Goal: Task Accomplishment & Management: Manage account settings

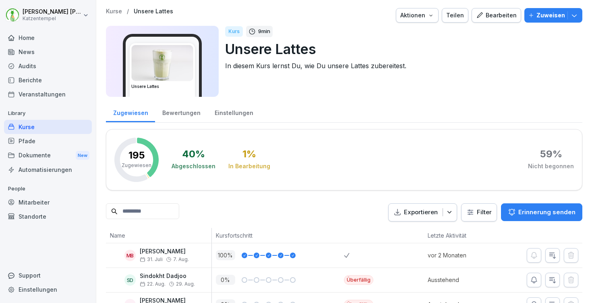
click at [484, 20] on button "Bearbeiten" at bounding box center [497, 15] width 50 height 15
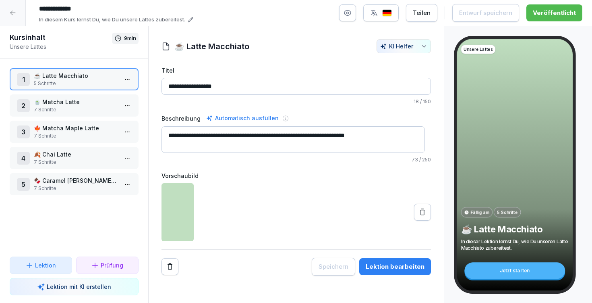
click at [84, 118] on div "1 ☕️ Latte Macchiato 5 Schritte 2 🍵 Matcha Latte 7 Schritte 3 🍁 Matcha Maple La…" at bounding box center [74, 157] width 148 height 198
click at [83, 123] on div "3 🍁 Matcha Maple Latte 7 Schritte" at bounding box center [74, 131] width 129 height 22
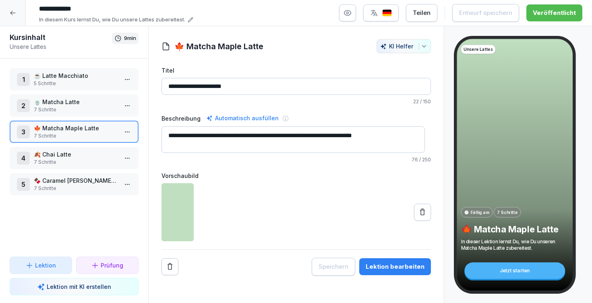
click at [71, 101] on p "🍵 Matcha Latte" at bounding box center [76, 102] width 84 height 8
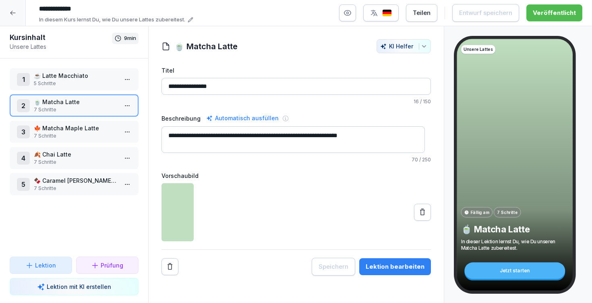
click at [399, 264] on div "Lektion bearbeiten" at bounding box center [395, 266] width 59 height 9
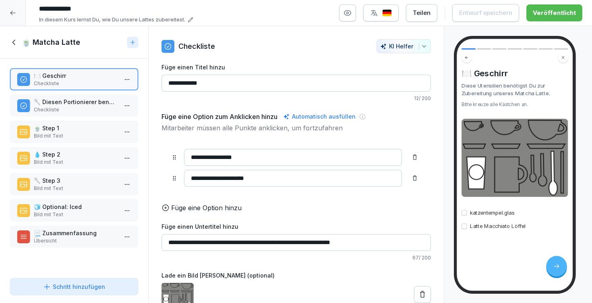
scroll to position [15, 0]
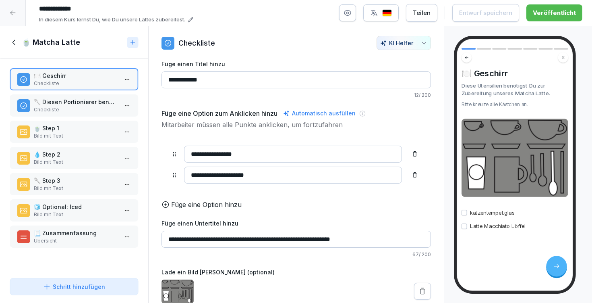
click at [65, 129] on p "🍵 Step 1" at bounding box center [76, 128] width 84 height 8
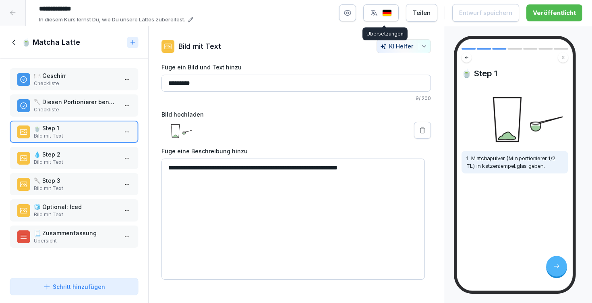
click at [390, 15] on img "button" at bounding box center [387, 13] width 10 height 8
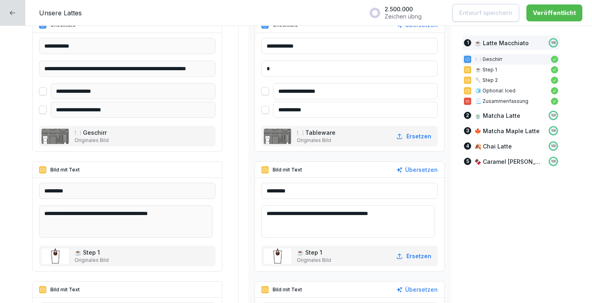
scroll to position [267, 0]
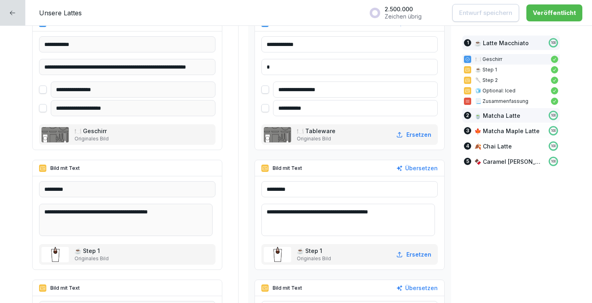
click at [499, 116] on p "🍵 Matcha Latte" at bounding box center [498, 115] width 46 height 8
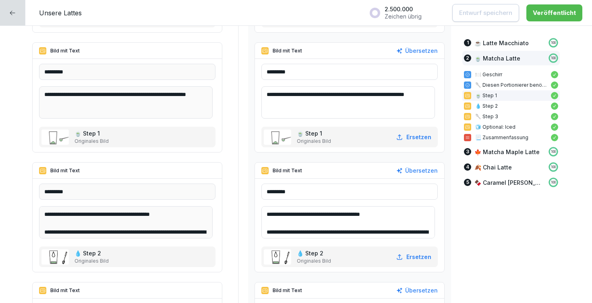
scroll to position [10, 0]
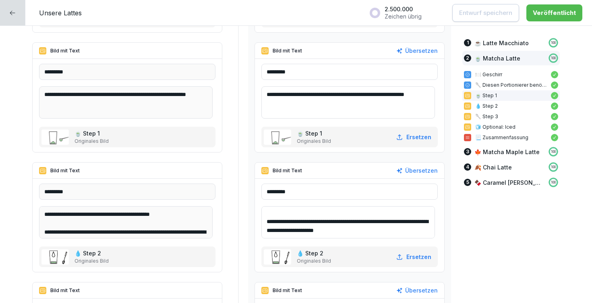
drag, startPoint x: 264, startPoint y: 213, endPoint x: 381, endPoint y: 249, distance: 123.0
click at [381, 249] on div "**********" at bounding box center [349, 224] width 176 height 83
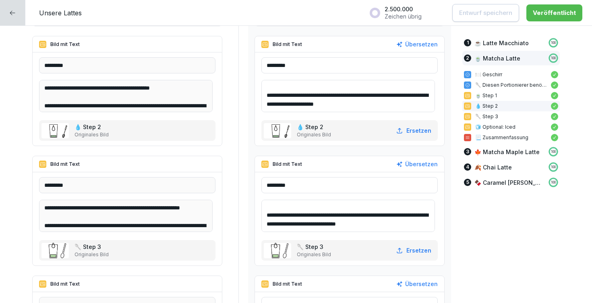
scroll to position [1356, 0]
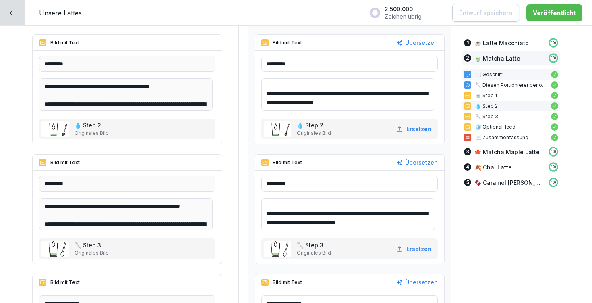
click at [498, 74] on p "🍽️ Geschirr" at bounding box center [511, 74] width 72 height 7
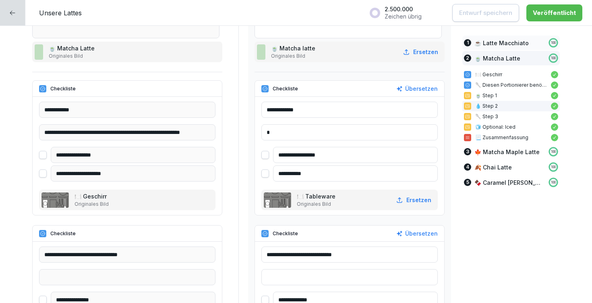
click at [498, 41] on p "☕️ Latte Macchiato" at bounding box center [502, 43] width 54 height 8
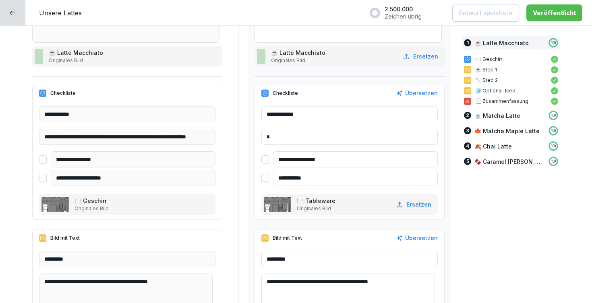
scroll to position [232, 0]
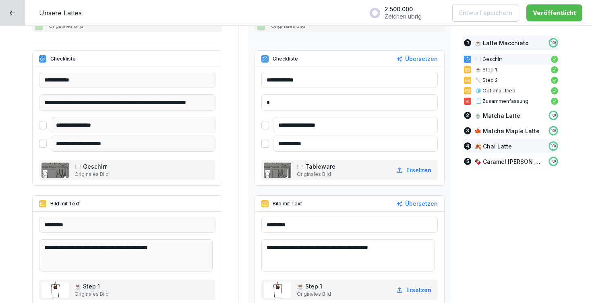
click at [494, 147] on p "🍂 Chai Latte" at bounding box center [493, 146] width 37 height 8
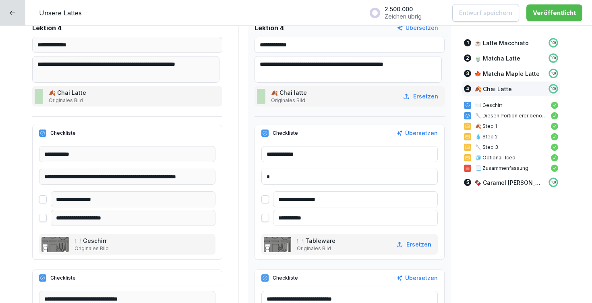
scroll to position [2924, 0]
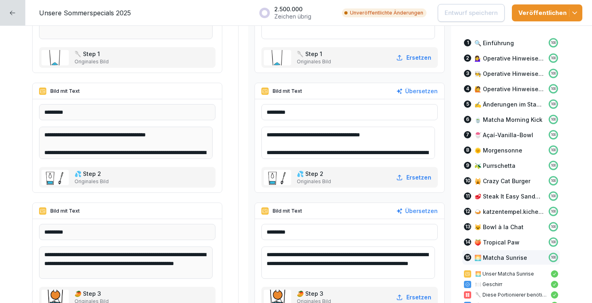
scroll to position [14672, 0]
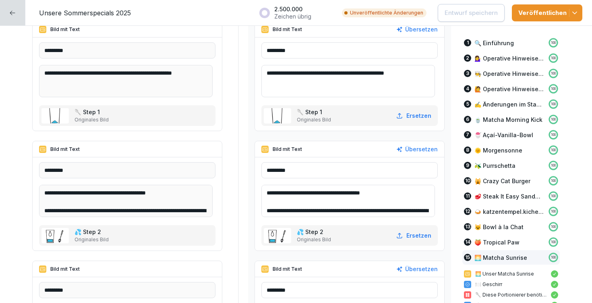
drag, startPoint x: 271, startPoint y: 73, endPoint x: 421, endPoint y: 72, distance: 150.3
click at [421, 71] on textarea "**********" at bounding box center [348, 81] width 174 height 32
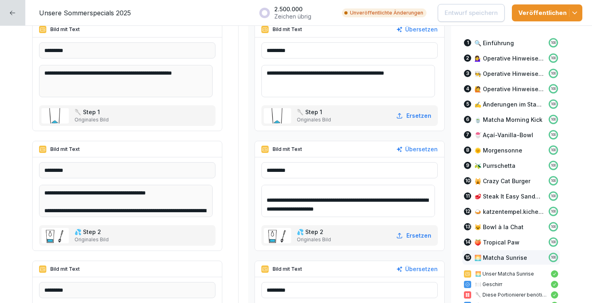
drag, startPoint x: 271, startPoint y: 191, endPoint x: 398, endPoint y: 229, distance: 132.7
click at [398, 229] on div "**********" at bounding box center [349, 203] width 176 height 83
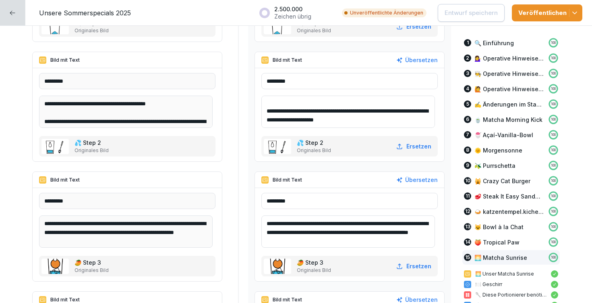
scroll to position [2, 0]
drag, startPoint x: 272, startPoint y: 222, endPoint x: 403, endPoint y: 254, distance: 135.6
click at [403, 254] on div "**********" at bounding box center [349, 234] width 176 height 83
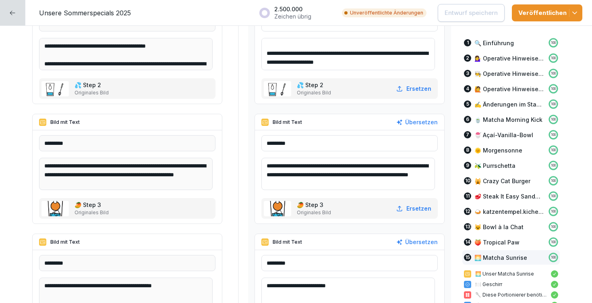
scroll to position [14911, 0]
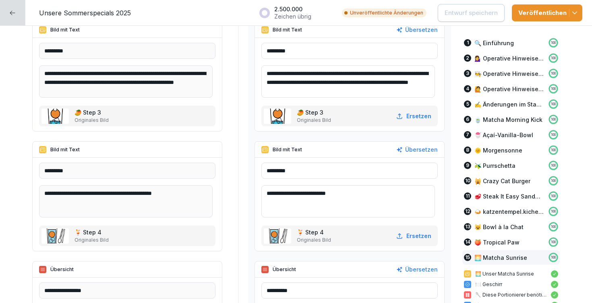
drag, startPoint x: 270, startPoint y: 193, endPoint x: 376, endPoint y: 207, distance: 106.5
click at [376, 207] on textarea "**********" at bounding box center [348, 201] width 174 height 32
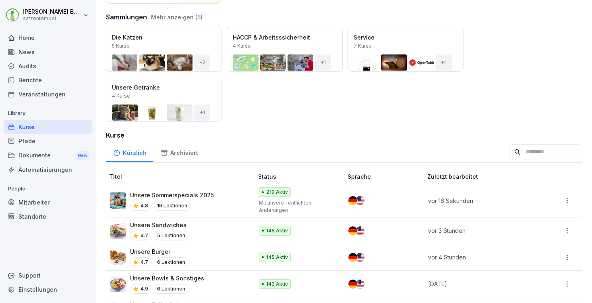
scroll to position [32, 0]
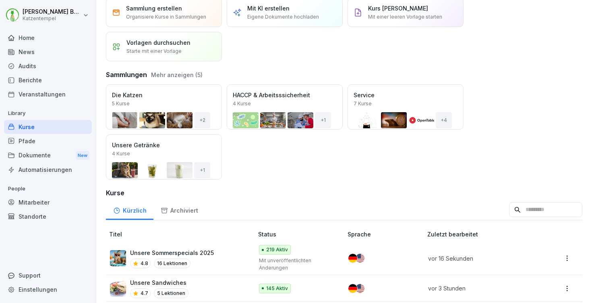
click at [0, 0] on div "Öffnen" at bounding box center [0, 0] width 0 height 0
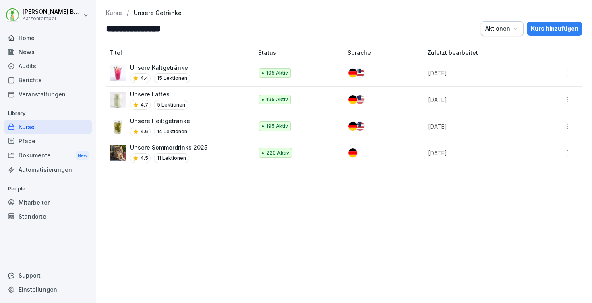
click at [214, 126] on div "Unsere Heißgetränke 4.6 14 Lektionen" at bounding box center [177, 126] width 135 height 20
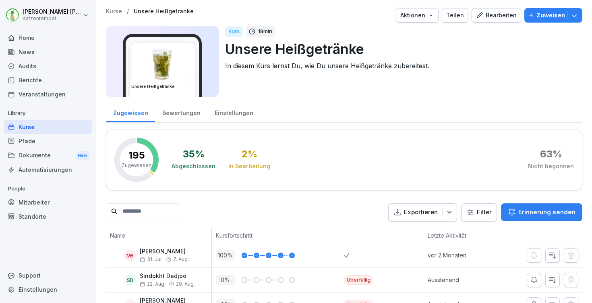
click at [490, 17] on div "Bearbeiten" at bounding box center [496, 15] width 41 height 9
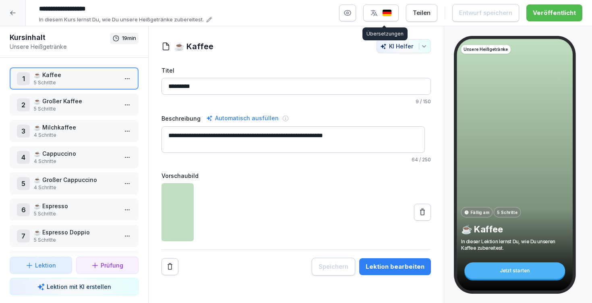
click at [382, 10] on div "button" at bounding box center [381, 13] width 22 height 8
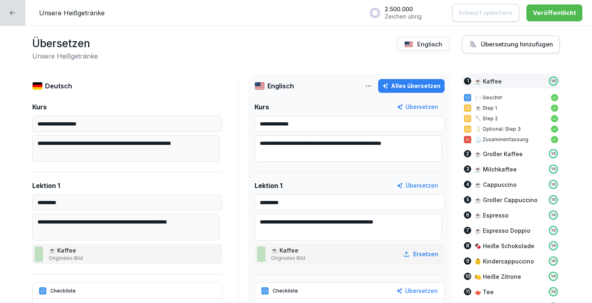
scroll to position [150, 0]
